Goal: Task Accomplishment & Management: Complete application form

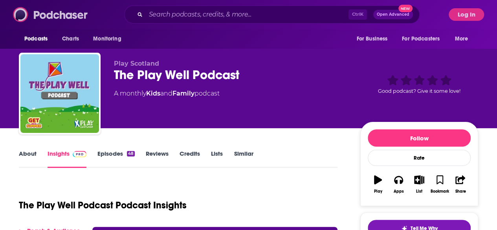
click at [74, 14] on img at bounding box center [50, 14] width 75 height 15
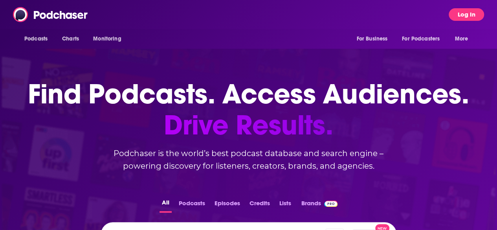
click at [461, 10] on button "Log In" at bounding box center [465, 14] width 35 height 13
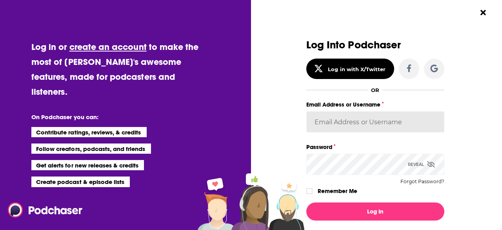
type input "[EMAIL_ADDRESS][DOMAIN_NAME]"
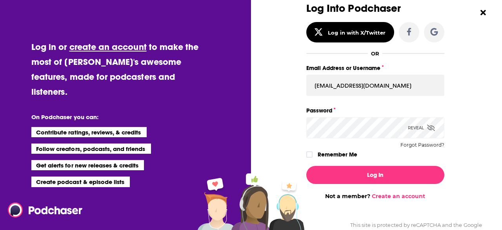
scroll to position [59, 0]
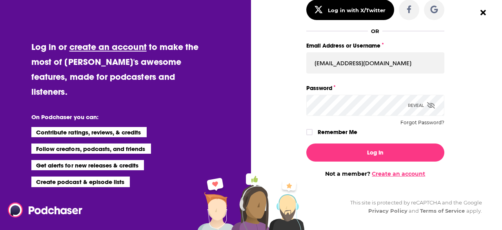
click at [405, 172] on link "Create an account" at bounding box center [398, 173] width 53 height 7
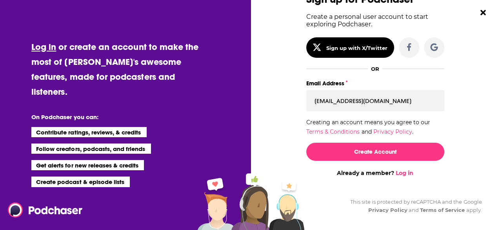
scroll to position [45, 0]
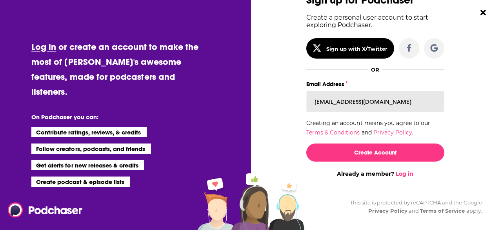
click at [349, 103] on input "[EMAIL_ADDRESS][DOMAIN_NAME]" at bounding box center [376, 101] width 138 height 21
type input "[EMAIL_ADDRESS][DOMAIN_NAME]"
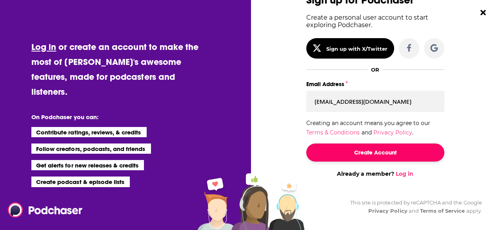
click at [374, 150] on button "Create Account" at bounding box center [376, 152] width 138 height 18
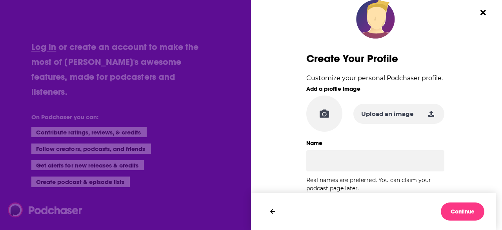
scroll to position [39, 0]
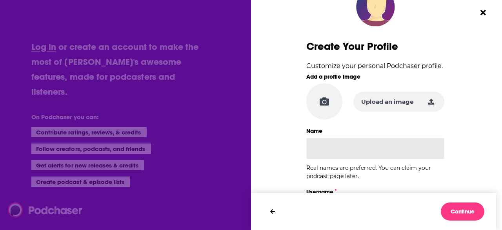
click at [334, 150] on input "Name" at bounding box center [376, 148] width 138 height 21
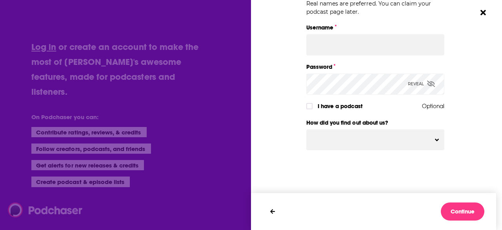
scroll to position [203, 0]
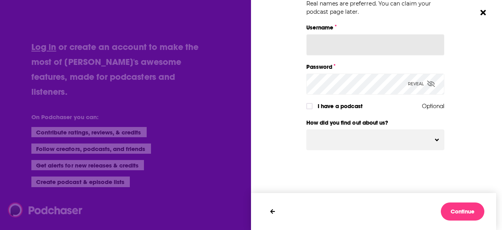
type input "[PERSON_NAME]"
click at [337, 39] on input "Username" at bounding box center [376, 44] width 138 height 21
click at [308, 183] on div "Dialog" at bounding box center [376, 177] width 138 height 43
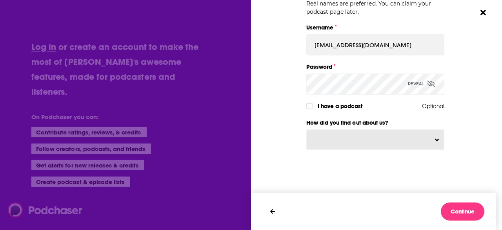
click at [333, 143] on button "Dialog" at bounding box center [375, 140] width 137 height 20
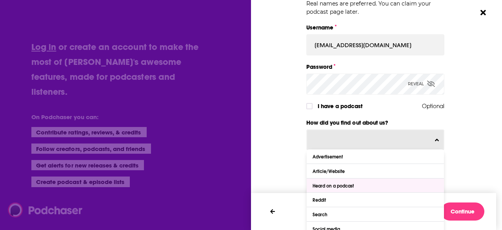
scroll to position [224, 0]
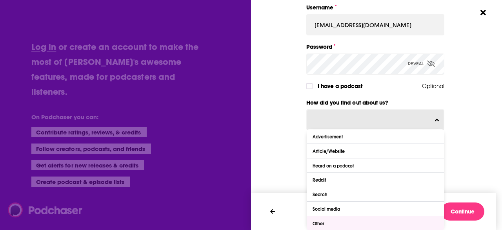
click at [333, 222] on div "Other" at bounding box center [376, 223] width 138 height 14
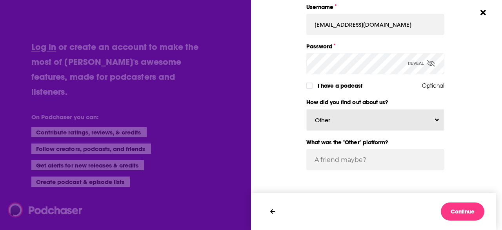
click at [376, 121] on button "Other" at bounding box center [375, 119] width 137 height 21
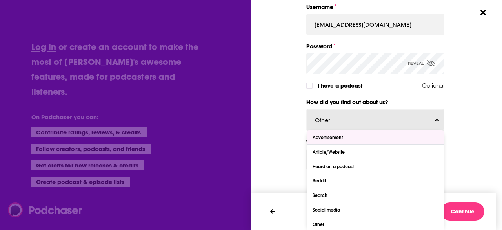
click at [348, 139] on div "Advertisement" at bounding box center [376, 137] width 138 height 14
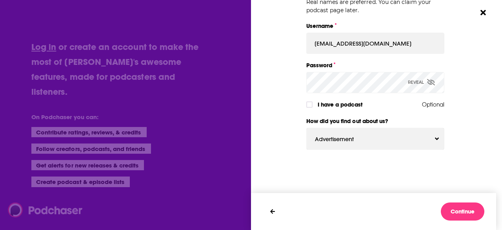
click at [390, 157] on div "Dialog" at bounding box center [376, 177] width 138 height 43
click at [468, 212] on button "Continue" at bounding box center [463, 211] width 44 height 18
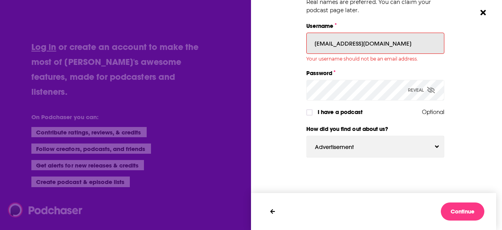
click at [354, 44] on input "[EMAIL_ADDRESS][DOMAIN_NAME]" at bounding box center [376, 43] width 138 height 21
click at [387, 40] on input "[EMAIL_ADDRESS][DOMAIN_NAME]" at bounding box center [376, 43] width 138 height 21
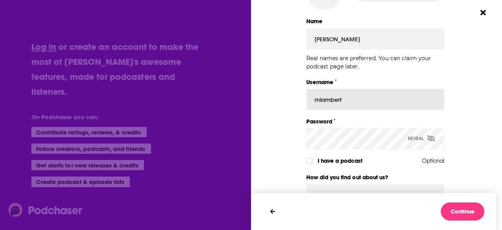
scroll to position [166, 0]
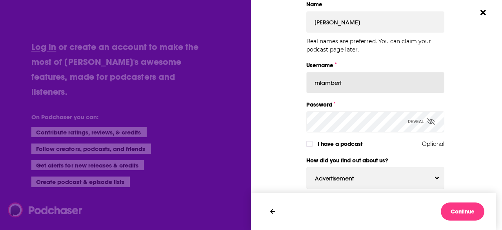
type input "mlambert"
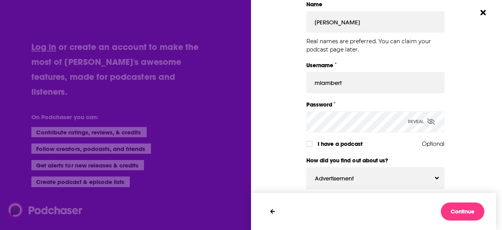
click at [431, 123] on icon "Dialog" at bounding box center [431, 121] width 8 height 6
click at [471, 215] on button "Continue" at bounding box center [463, 211] width 44 height 18
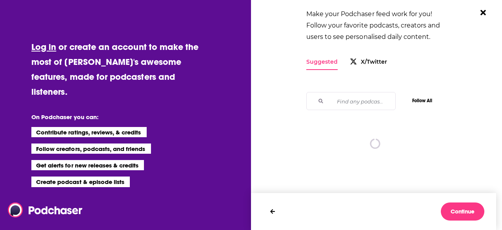
scroll to position [0, 0]
